Goal: Information Seeking & Learning: Learn about a topic

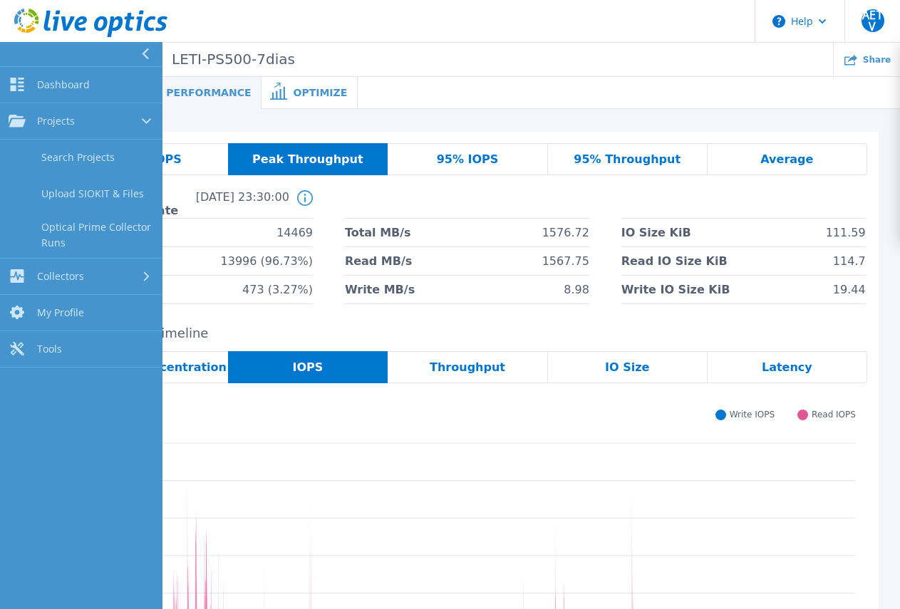
scroll to position [343, 0]
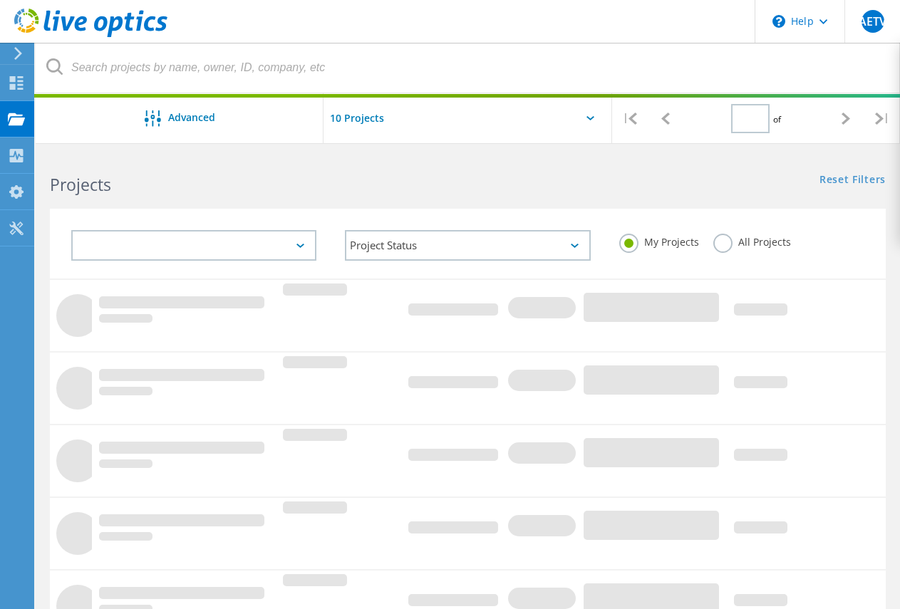
type input "1"
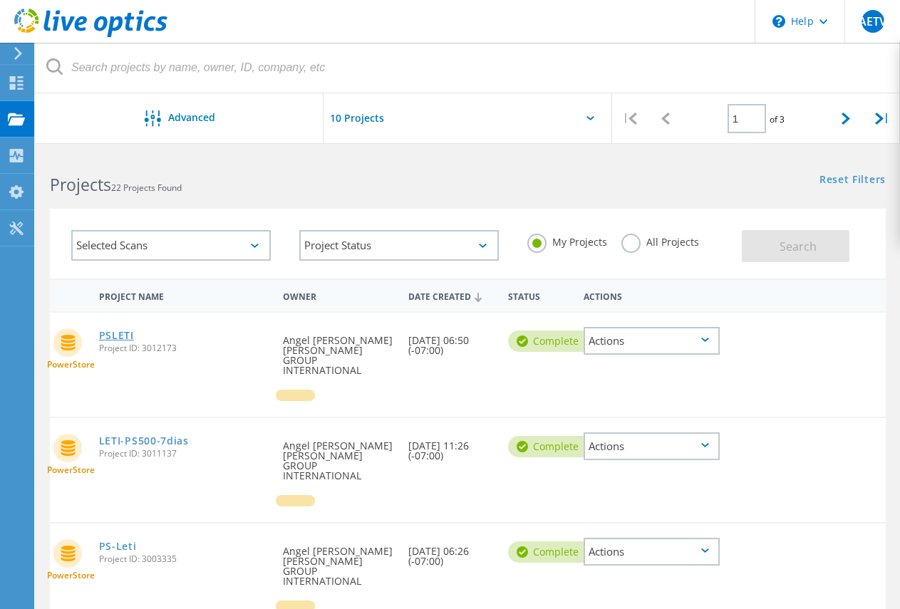
click at [125, 336] on link "PSLETI" at bounding box center [116, 336] width 35 height 10
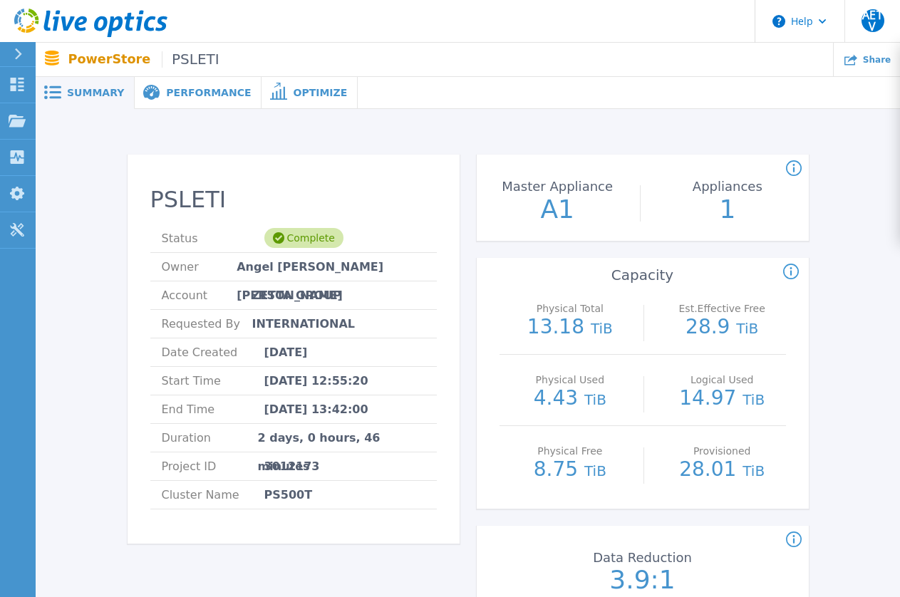
click at [199, 102] on div "Performance" at bounding box center [198, 93] width 127 height 32
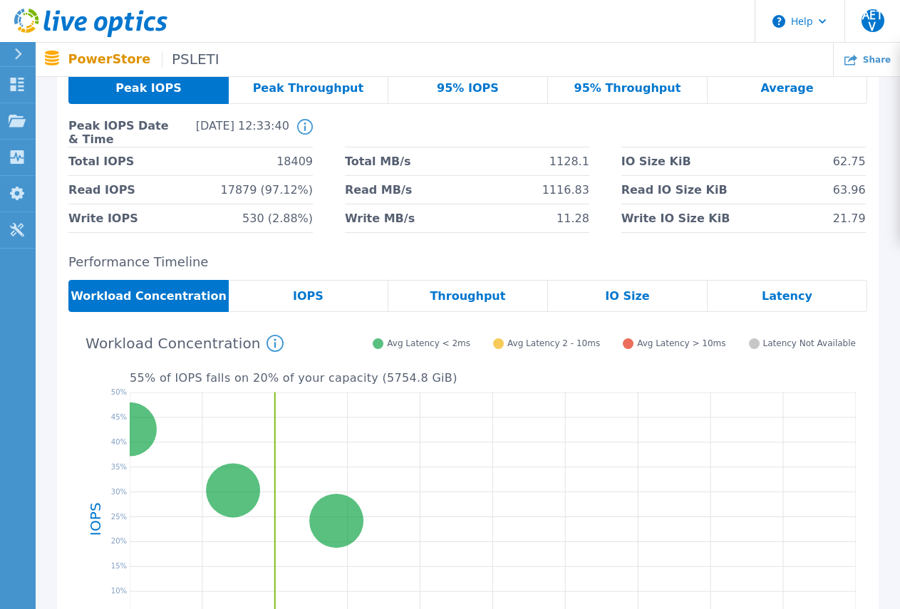
click at [337, 296] on div "IOPS" at bounding box center [309, 296] width 160 height 32
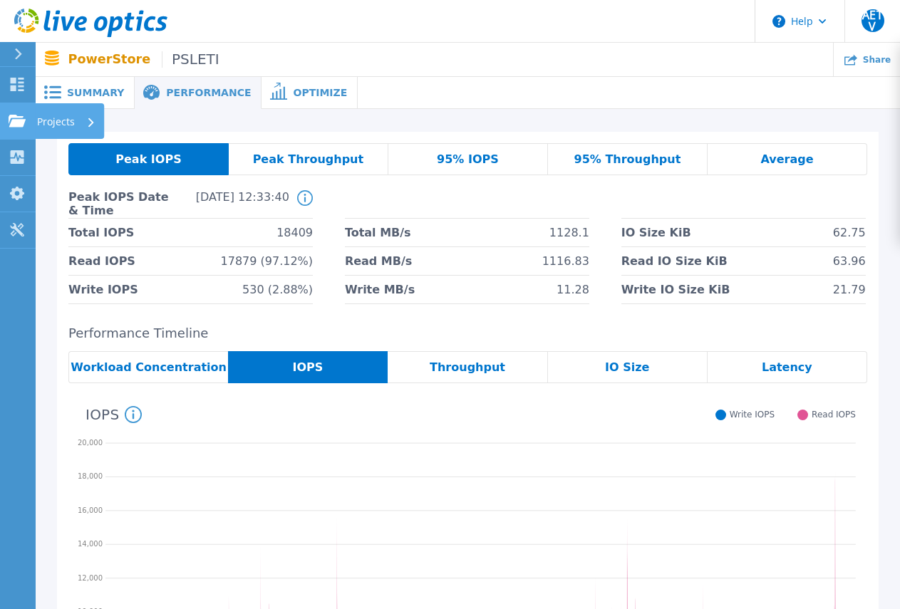
click at [37, 120] on p "Projects" at bounding box center [56, 121] width 38 height 37
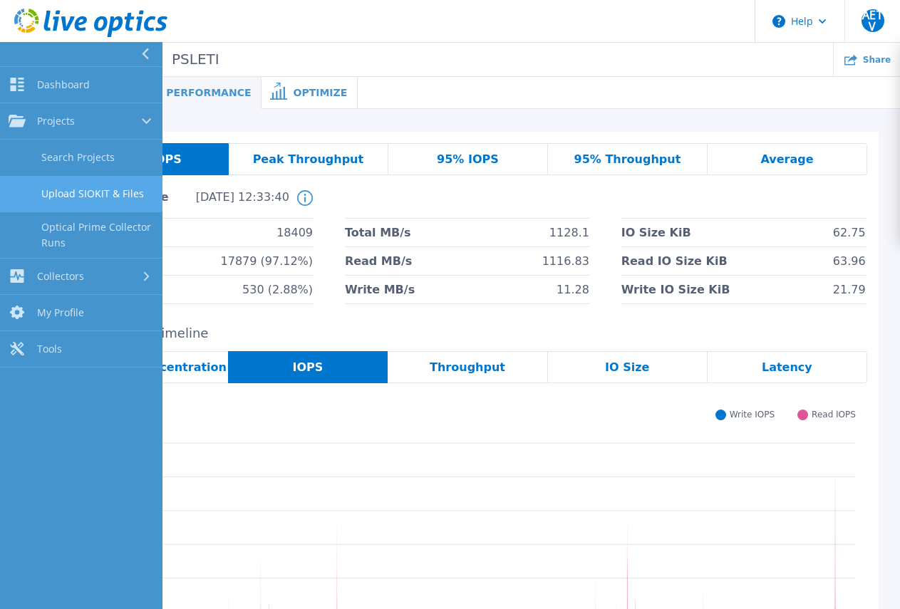
click at [100, 190] on link "Upload SIOKIT & Files" at bounding box center [81, 194] width 162 height 36
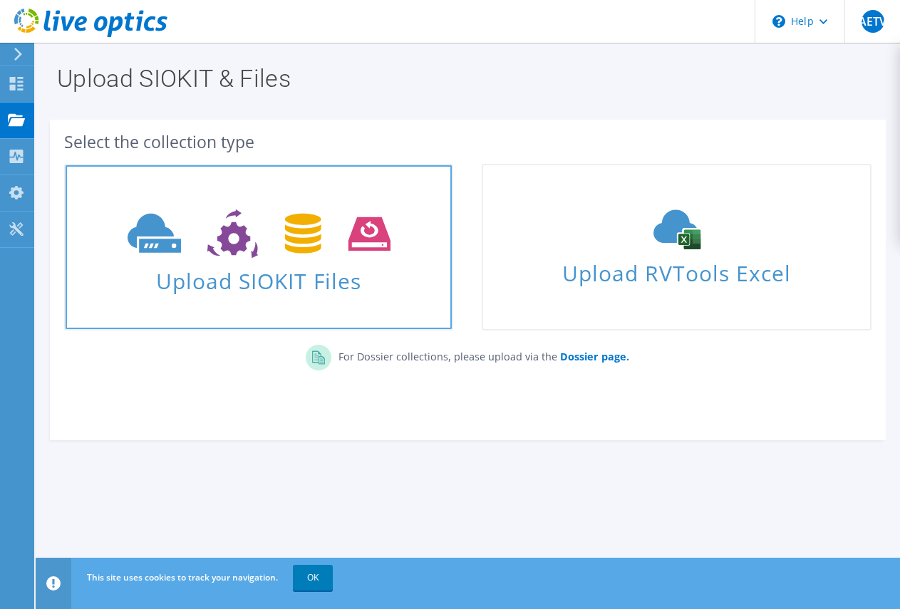
click at [290, 217] on use at bounding box center [259, 233] width 263 height 49
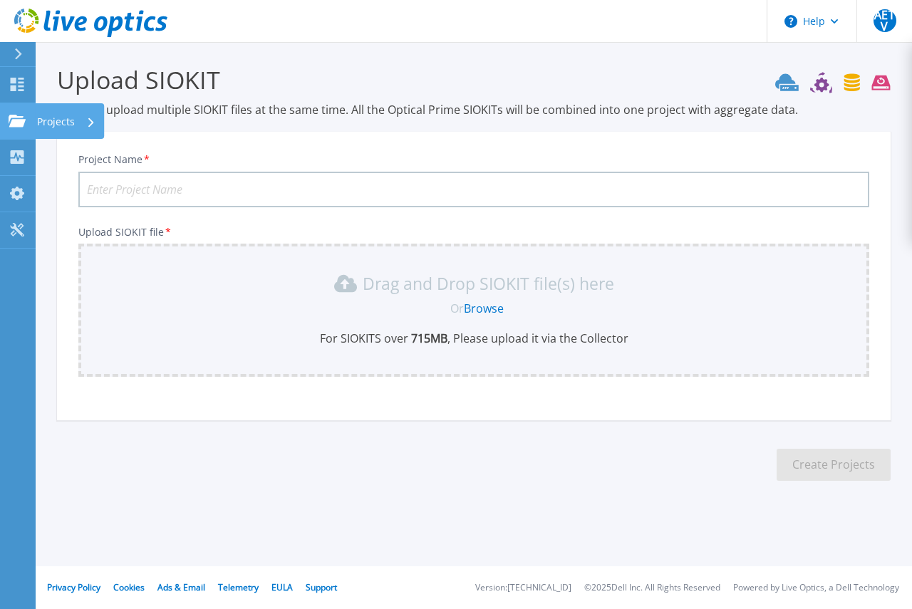
click at [17, 118] on icon at bounding box center [17, 121] width 17 height 12
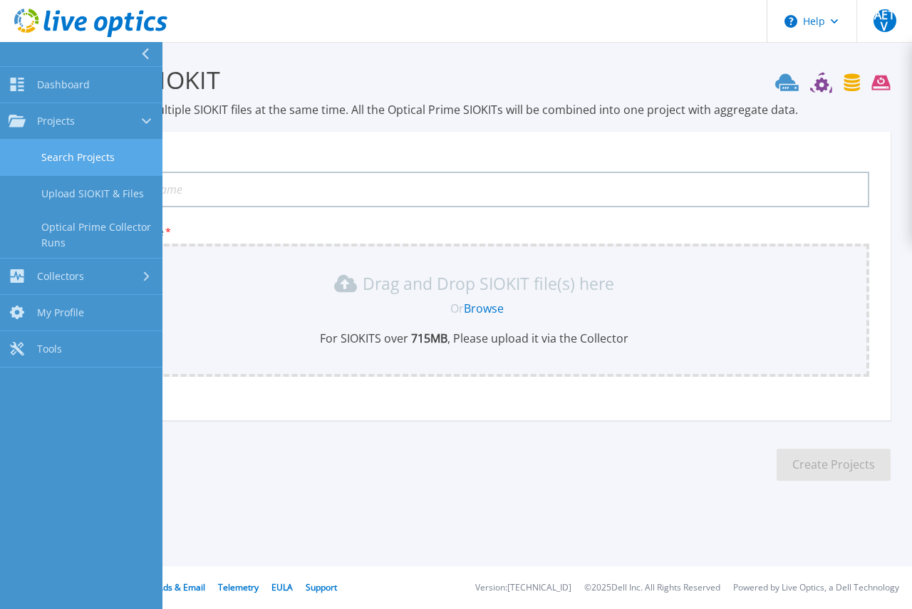
click at [58, 156] on link "Search Projects" at bounding box center [81, 158] width 162 height 36
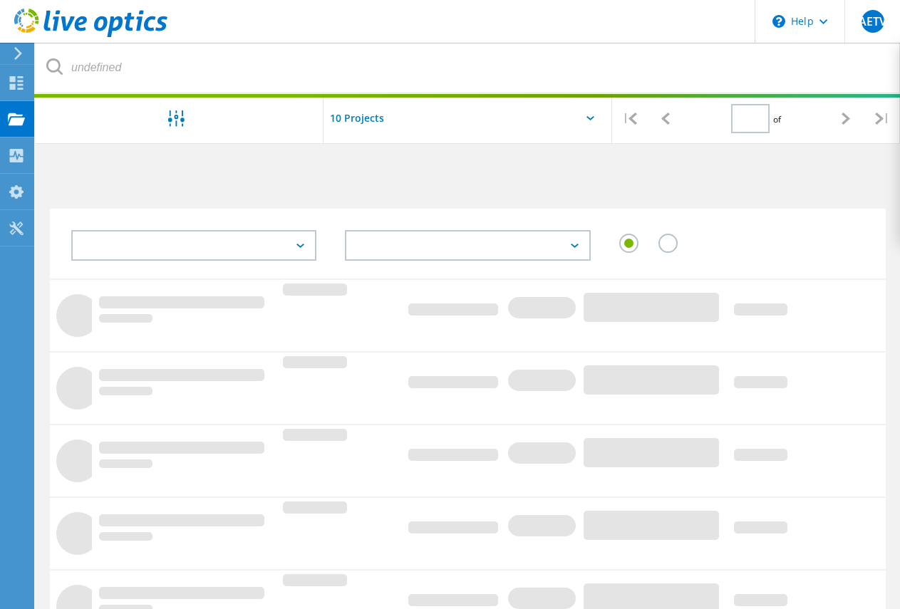
type input "1"
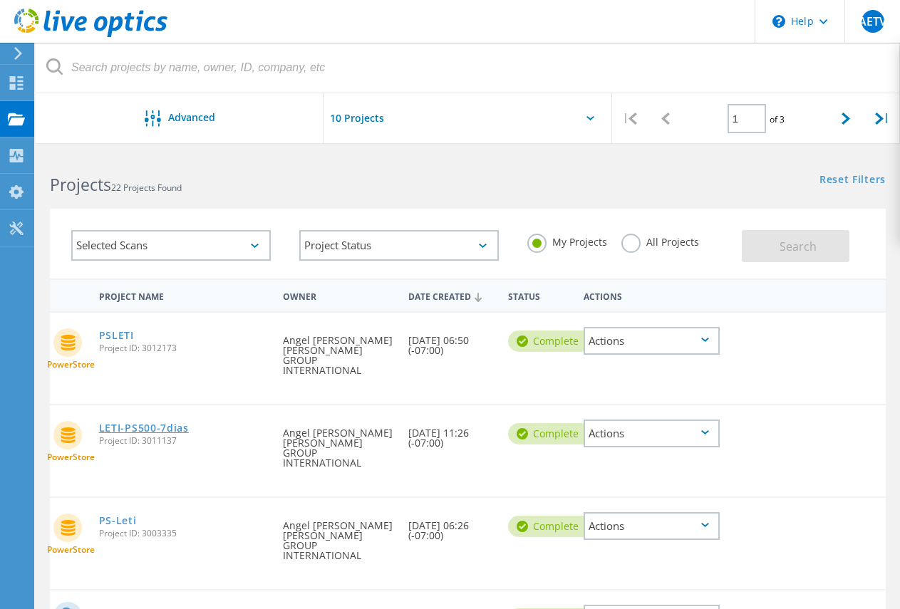
click at [141, 423] on link "LETI-PS500-7dias" at bounding box center [144, 428] width 90 height 10
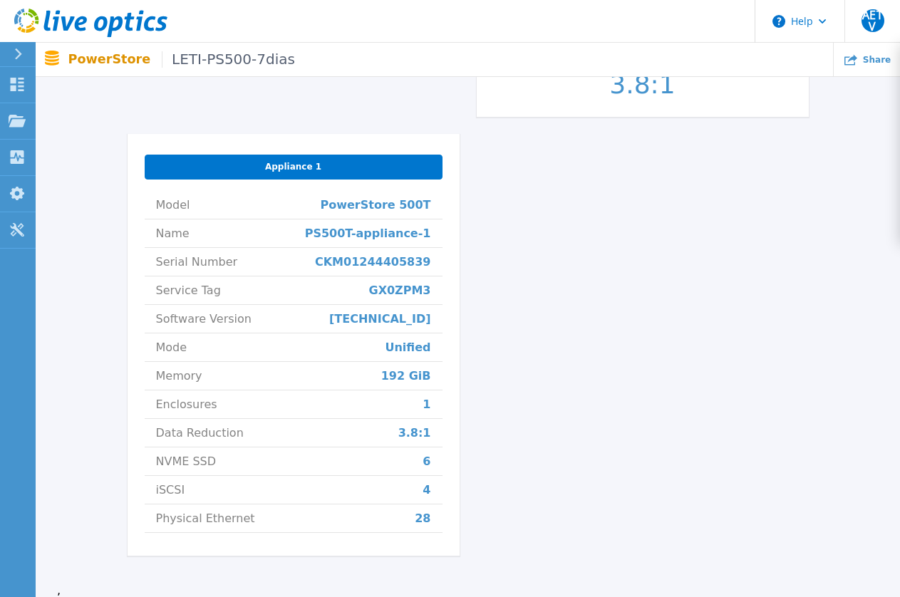
scroll to position [570, 0]
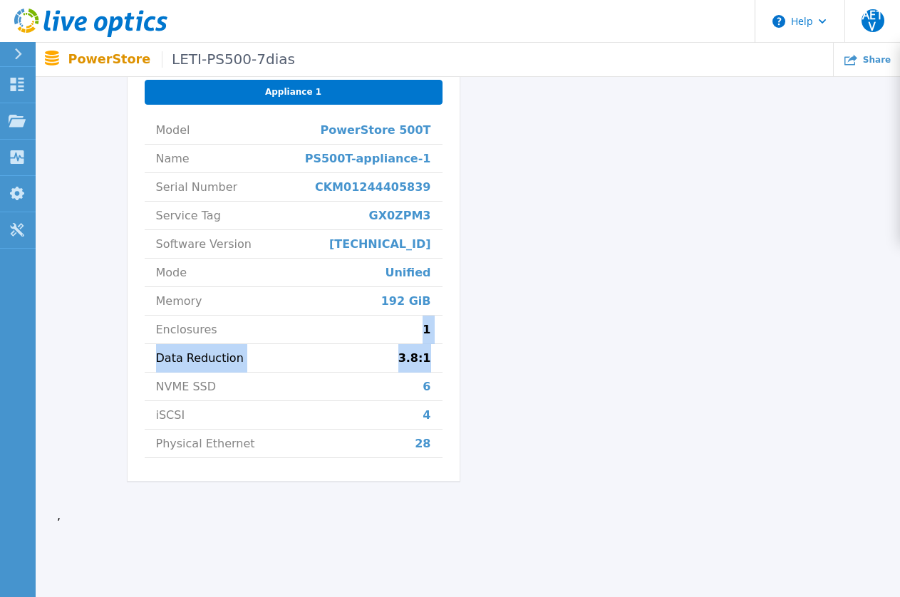
drag, startPoint x: 408, startPoint y: 330, endPoint x: 439, endPoint y: 361, distance: 44.3
click at [440, 361] on ul "Model PowerStore 500T Name PS500T-appliance-1 Serial Number CKM01244405839 Serv…" at bounding box center [294, 287] width 298 height 342
click at [437, 356] on li "Data Reduction 3.8:1" at bounding box center [294, 358] width 298 height 28
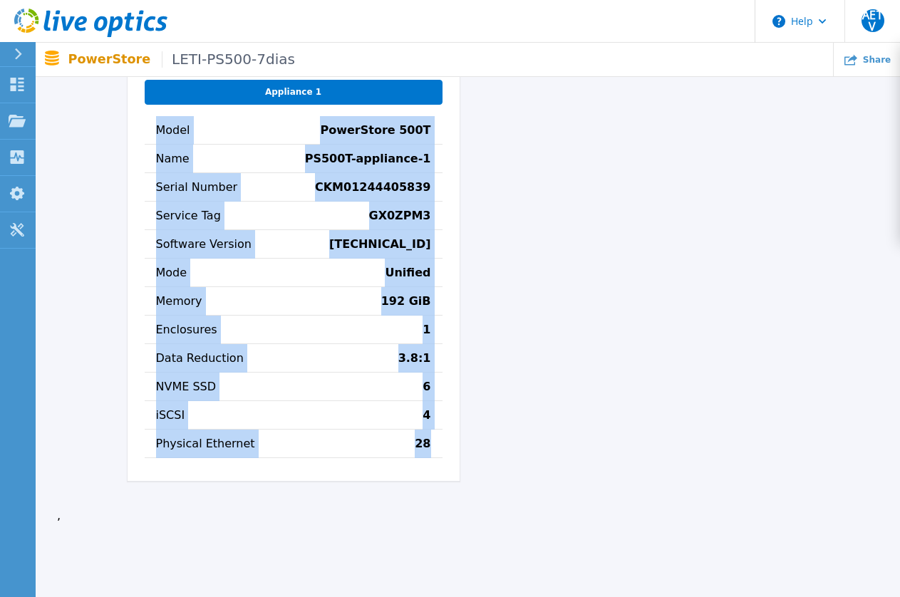
drag, startPoint x: 432, startPoint y: 442, endPoint x: 160, endPoint y: 133, distance: 411.4
click at [160, 133] on ul "Model PowerStore 500T Name PS500T-appliance-1 Serial Number CKM01244405839 Serv…" at bounding box center [294, 287] width 298 height 342
click at [160, 133] on span "Model" at bounding box center [173, 130] width 34 height 28
drag, startPoint x: 156, startPoint y: 128, endPoint x: 428, endPoint y: 441, distance: 414.6
click at [428, 441] on ul "Model PowerStore 500T Name PS500T-appliance-1 Serial Number CKM01244405839 Serv…" at bounding box center [294, 287] width 298 height 342
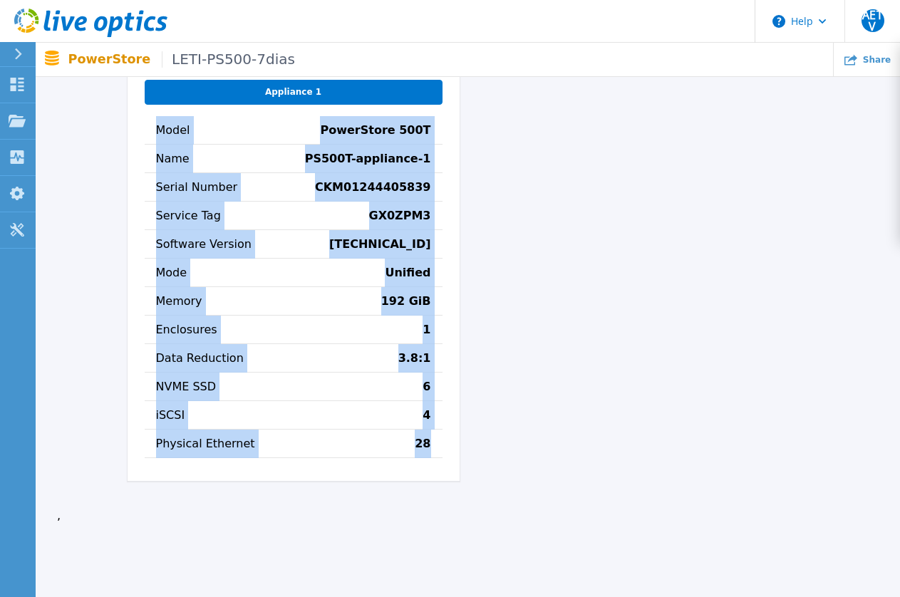
click at [433, 442] on li "Physical Ethernet 28" at bounding box center [294, 444] width 298 height 28
drag, startPoint x: 433, startPoint y: 444, endPoint x: 165, endPoint y: 133, distance: 411.2
click at [165, 133] on ul "Model PowerStore 500T Name PS500T-appliance-1 Serial Number CKM01244405839 Serv…" at bounding box center [294, 287] width 298 height 342
click at [157, 128] on span "Model" at bounding box center [173, 130] width 34 height 28
drag, startPoint x: 157, startPoint y: 128, endPoint x: 435, endPoint y: 452, distance: 427.4
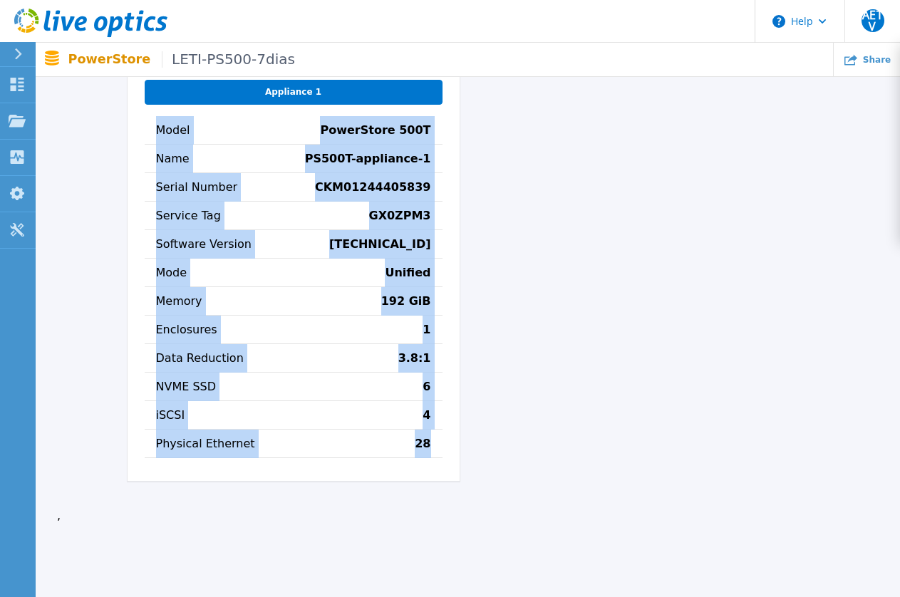
click at [435, 452] on ul "Model PowerStore 500T Name PS500T-appliance-1 Serial Number CKM01244405839 Serv…" at bounding box center [294, 287] width 298 height 342
click at [437, 447] on li "Physical Ethernet 28" at bounding box center [294, 444] width 298 height 28
drag, startPoint x: 437, startPoint y: 447, endPoint x: 157, endPoint y: 132, distance: 422.4
click at [157, 132] on ul "Model PowerStore 500T Name PS500T-appliance-1 Serial Number CKM01244405839 Serv…" at bounding box center [294, 287] width 298 height 342
click at [205, 138] on li "Model PowerStore 500T" at bounding box center [294, 130] width 298 height 28
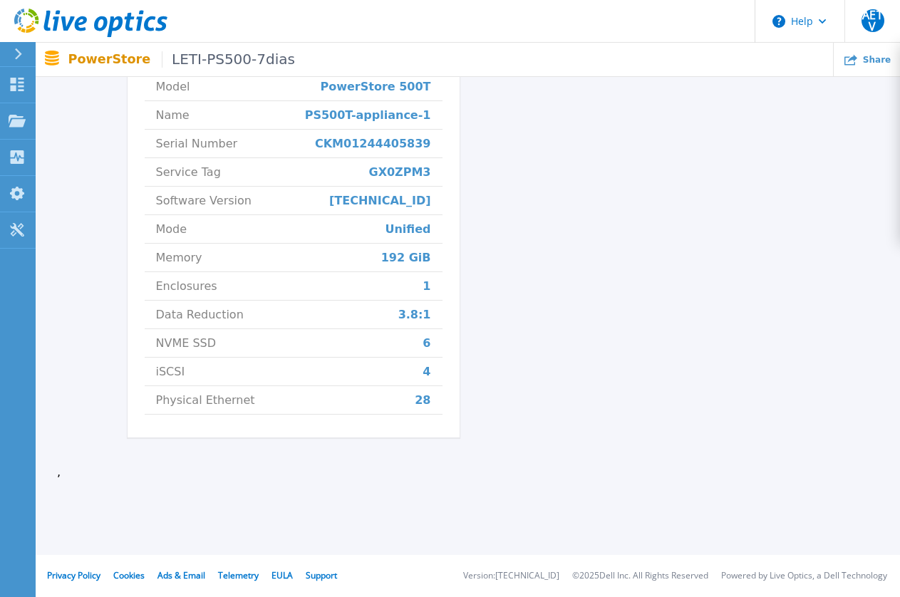
scroll to position [115, 0]
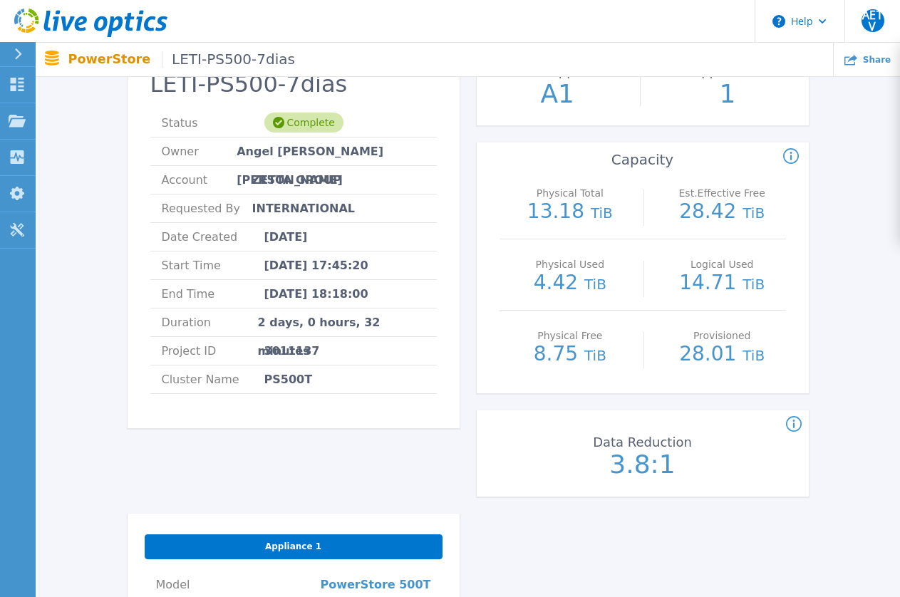
click at [450, 452] on div "LETI-PS500-7dias Status Complete Owner Angel [PERSON_NAME] [PERSON_NAME] Accoun…" at bounding box center [294, 276] width 332 height 474
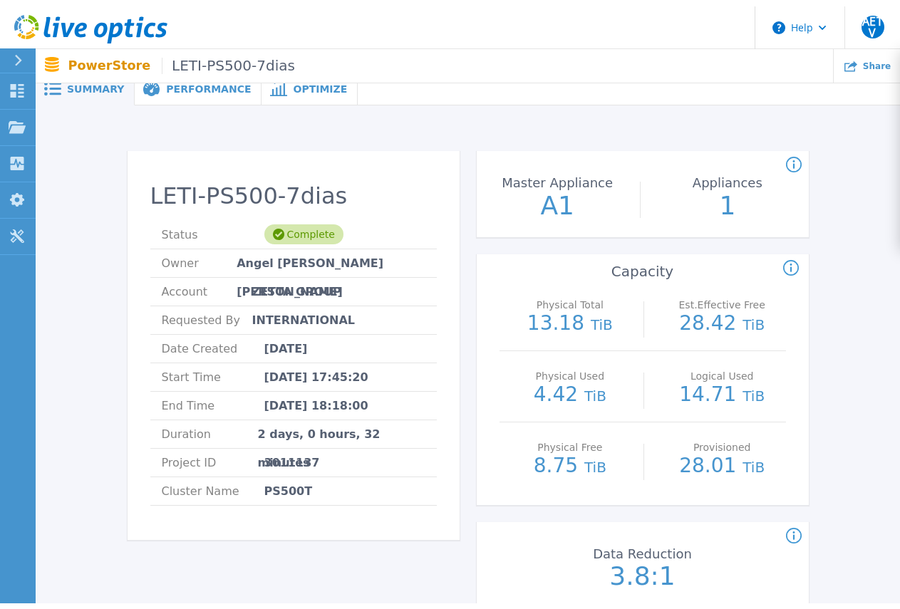
scroll to position [0, 0]
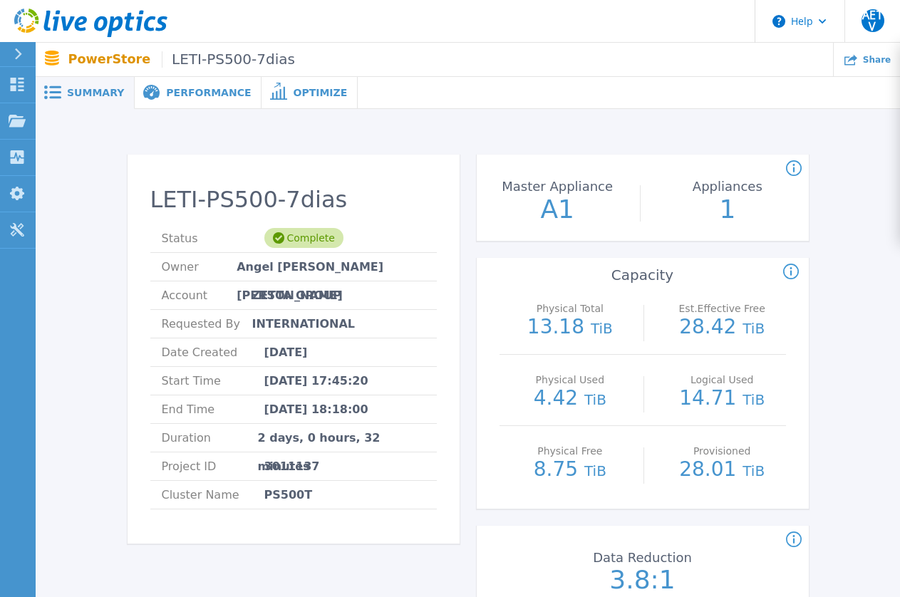
click at [182, 85] on div "Performance" at bounding box center [198, 93] width 127 height 32
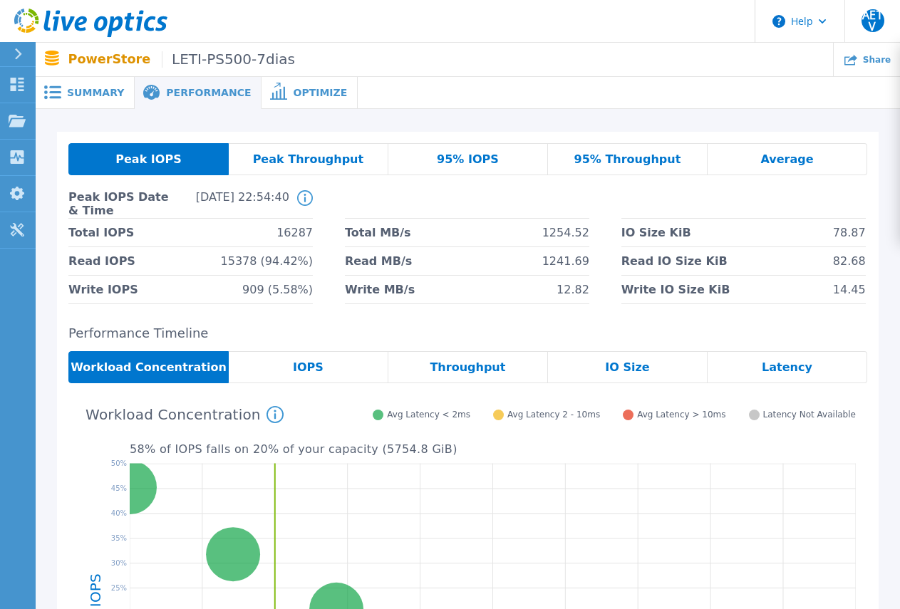
click at [292, 157] on span "Peak Throughput" at bounding box center [308, 159] width 111 height 11
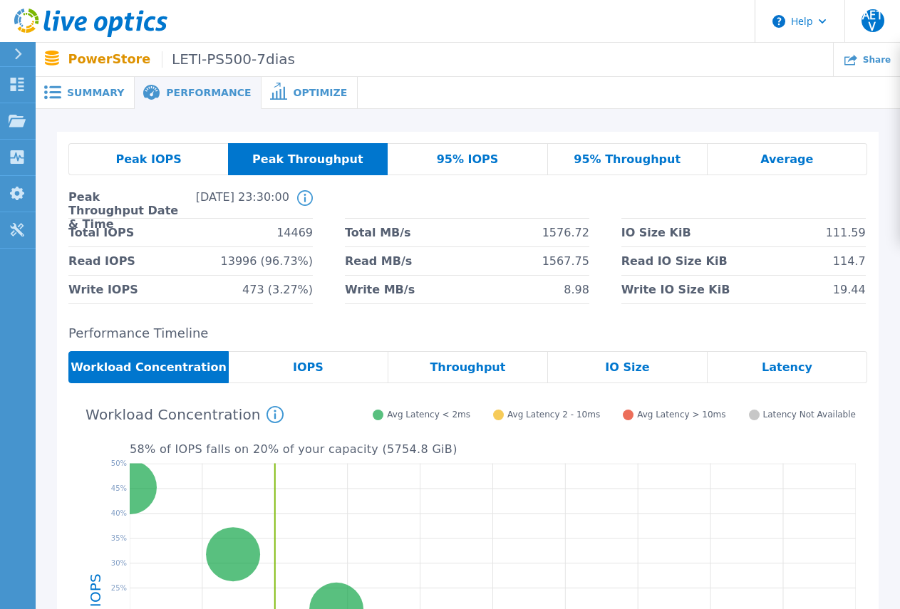
click at [186, 152] on div "Peak IOPS" at bounding box center [148, 159] width 160 height 32
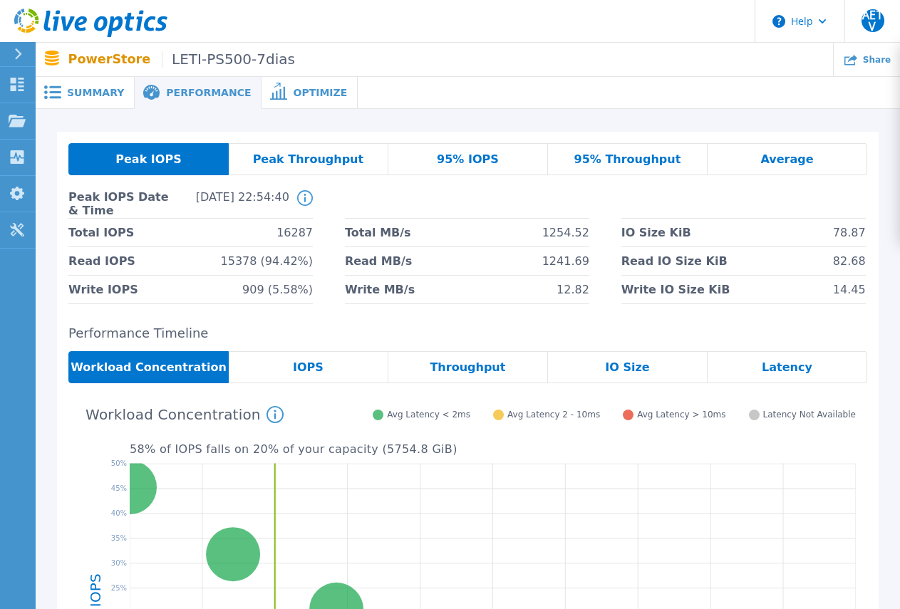
click at [284, 154] on span "Peak Throughput" at bounding box center [308, 159] width 111 height 11
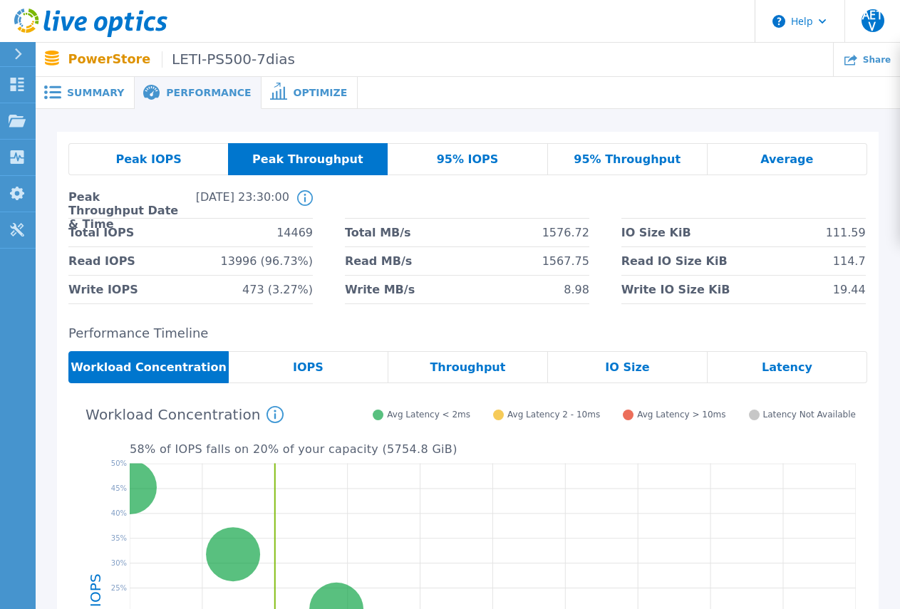
click at [483, 328] on h2 "Performance Timeline" at bounding box center [467, 333] width 799 height 15
click at [151, 158] on span "Peak IOPS" at bounding box center [148, 159] width 66 height 11
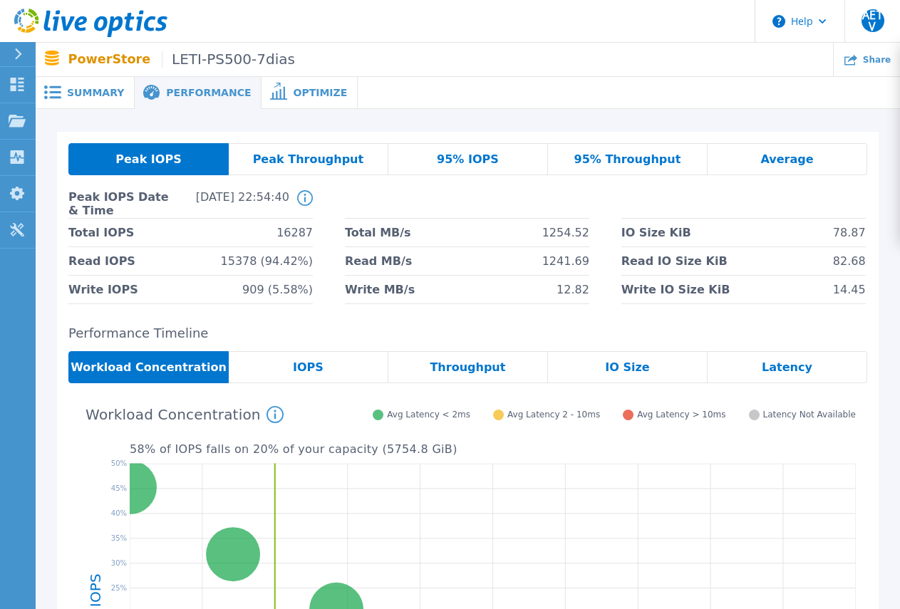
click at [468, 150] on div "95% IOPS" at bounding box center [468, 159] width 160 height 32
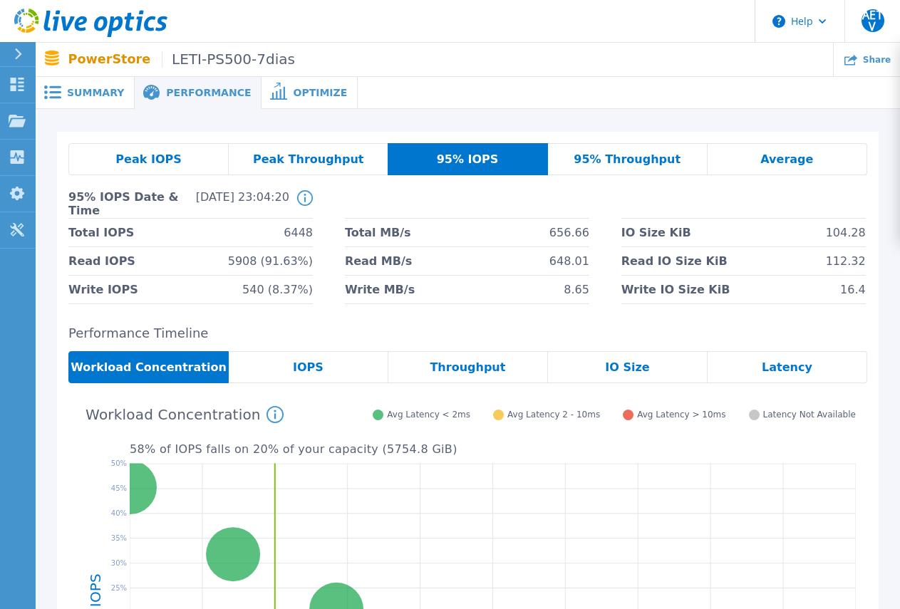
click at [640, 155] on span "95% Throughput" at bounding box center [627, 159] width 107 height 11
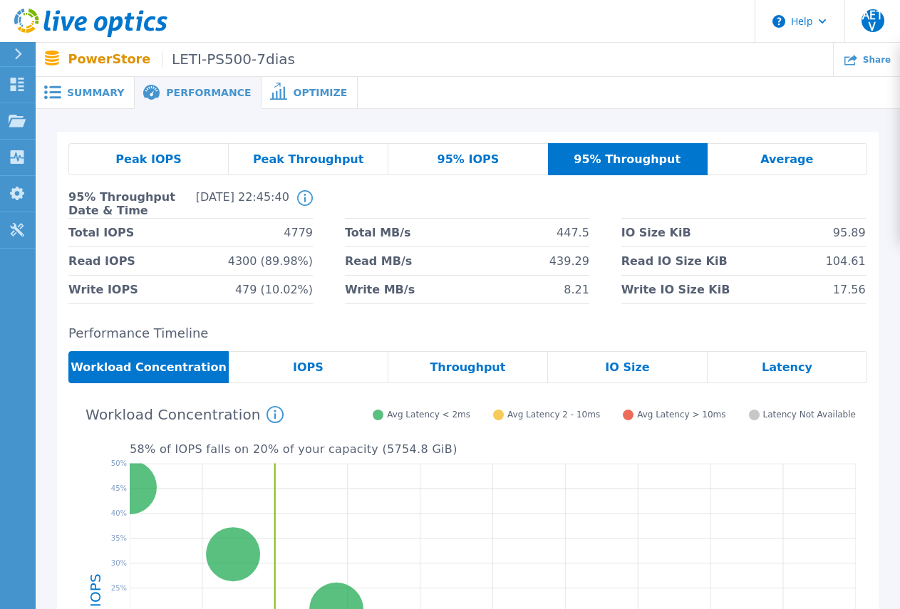
click at [277, 156] on span "Peak Throughput" at bounding box center [308, 159] width 111 height 11
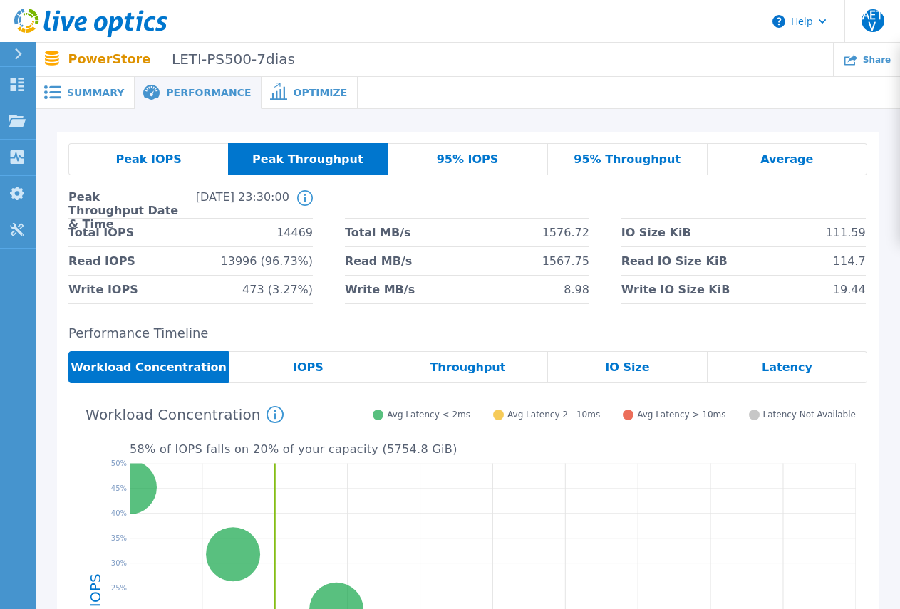
click at [603, 151] on div "95% Throughput" at bounding box center [628, 159] width 160 height 32
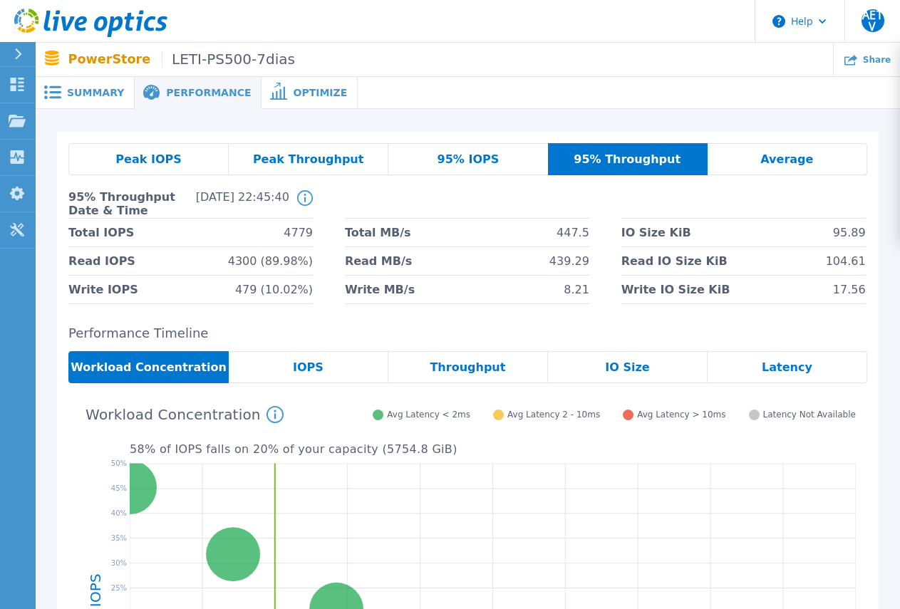
click at [803, 154] on span "Average" at bounding box center [786, 159] width 53 height 11
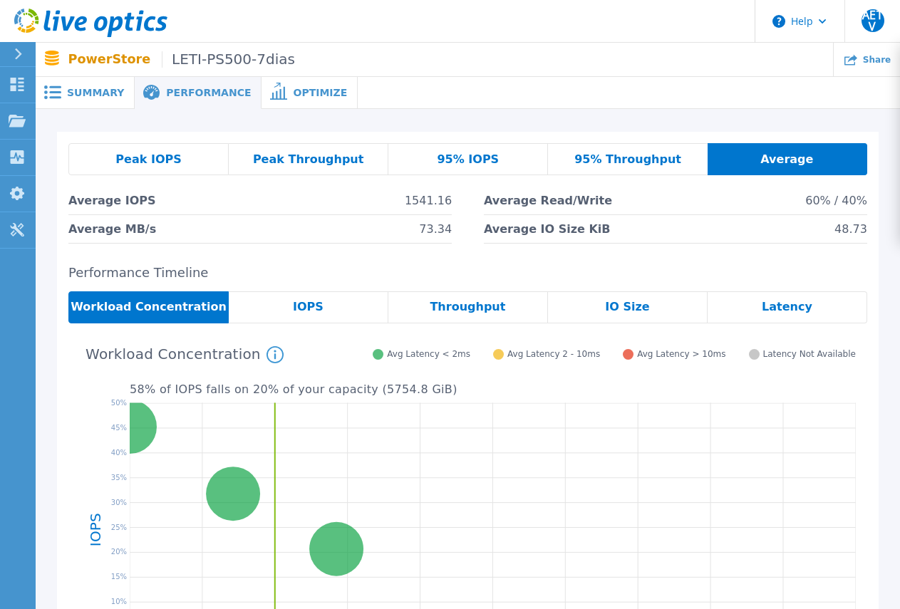
click at [752, 295] on div "Latency" at bounding box center [787, 307] width 160 height 32
